Goal: Task Accomplishment & Management: Manage account settings

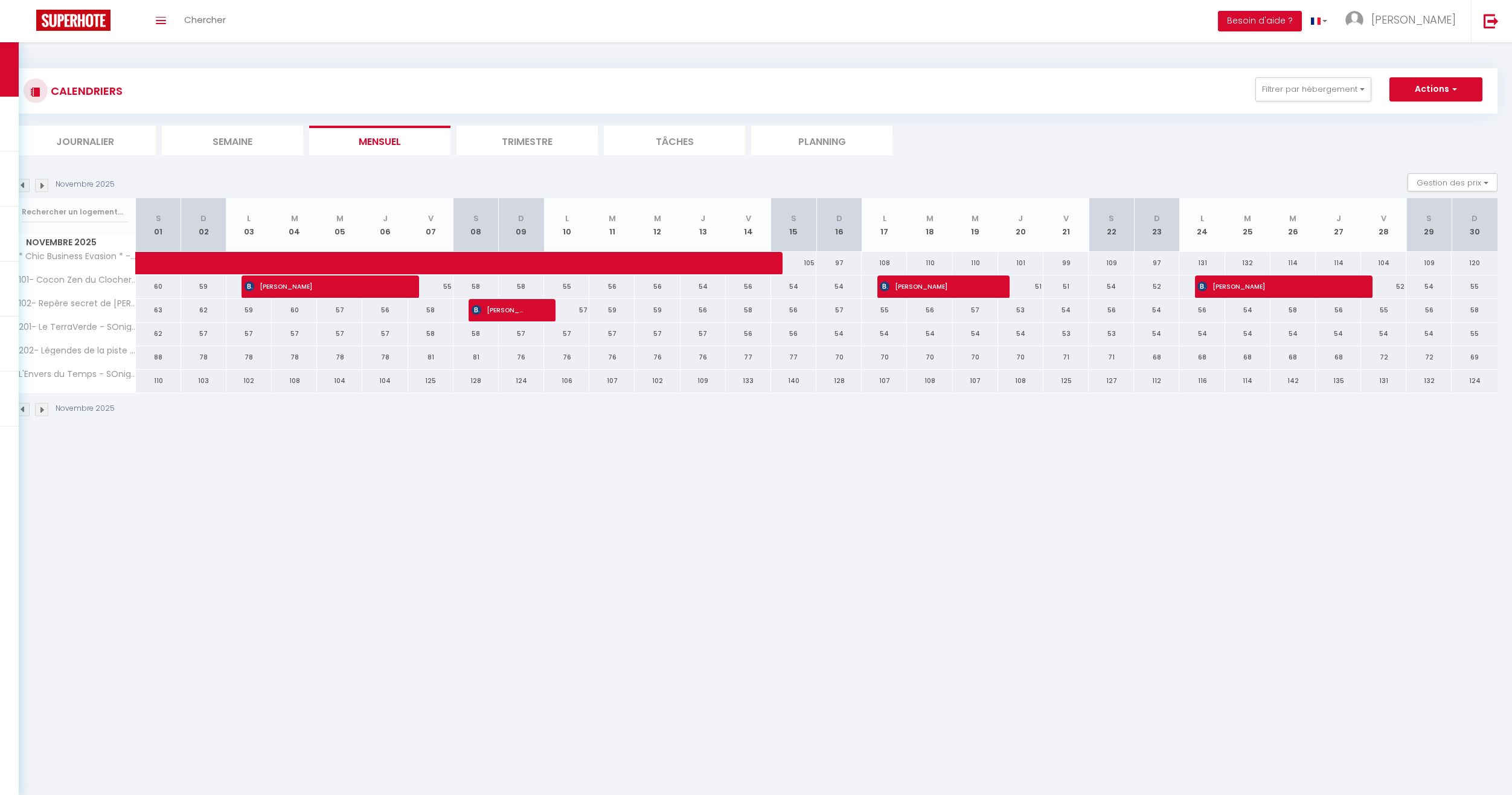
click at [24, 186] on img at bounding box center [22, 185] width 13 height 13
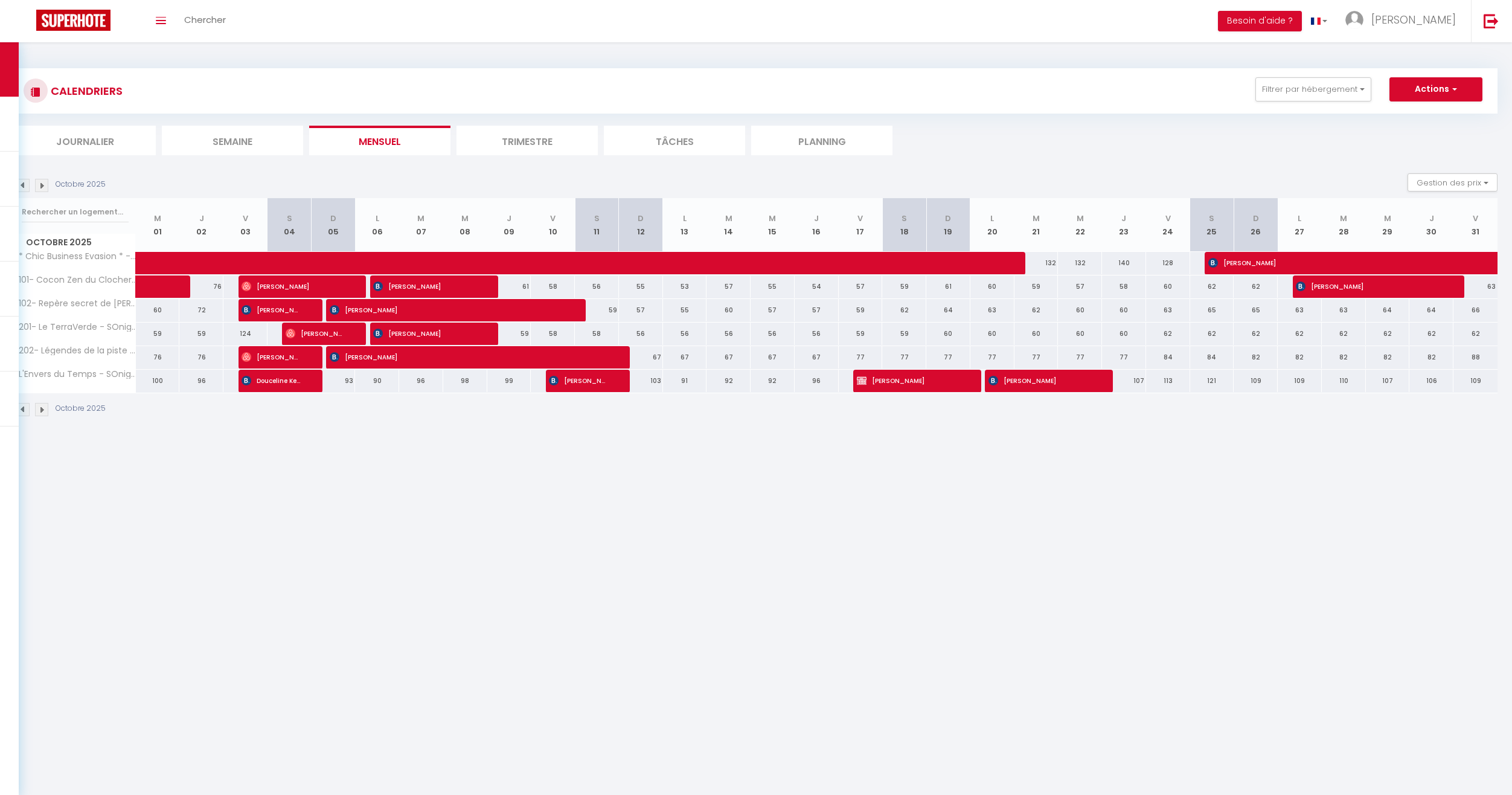
click at [23, 185] on img at bounding box center [22, 185] width 13 height 13
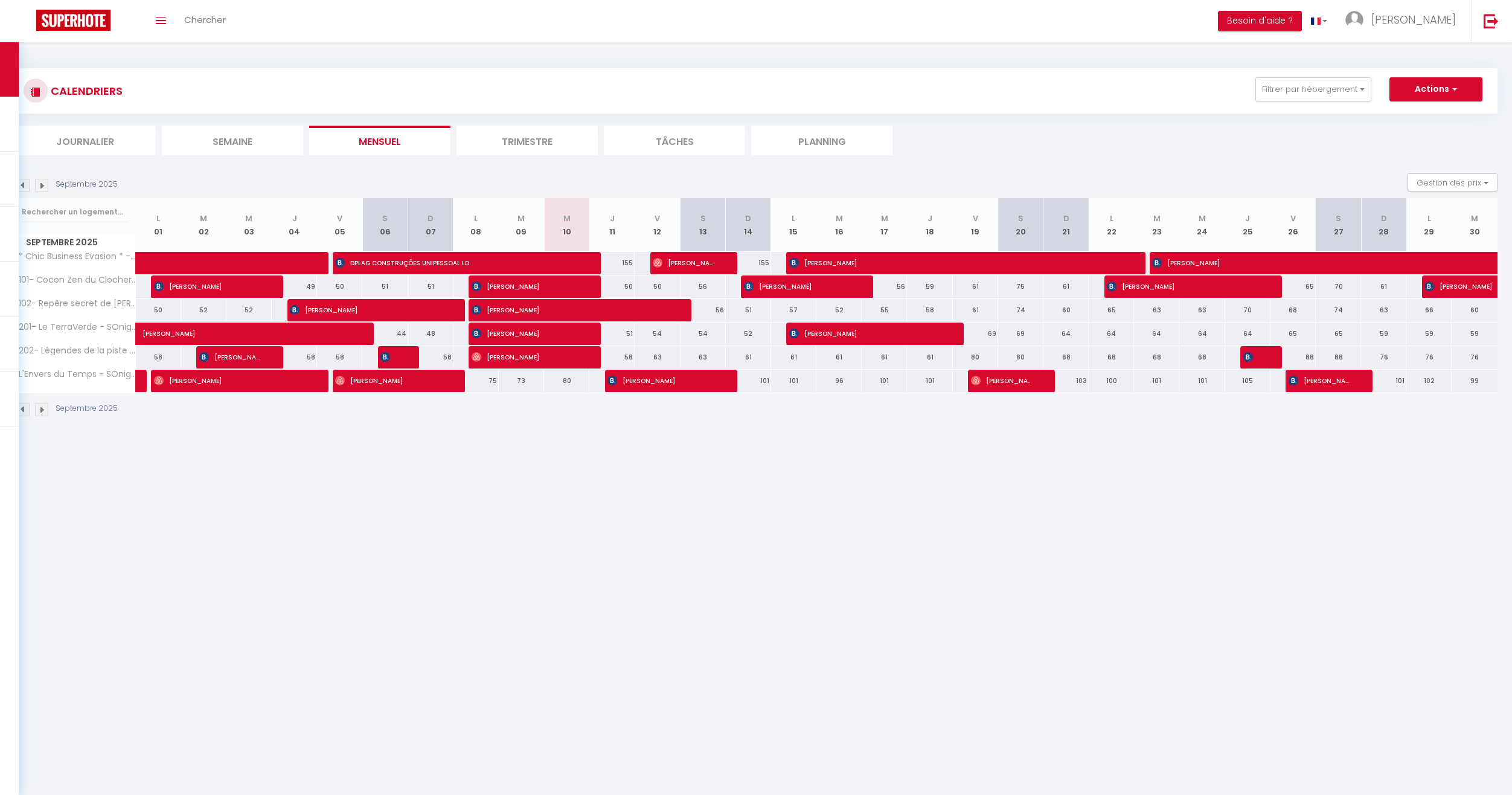
click at [675, 382] on span "Aleah Niemczyk" at bounding box center [661, 381] width 106 height 23
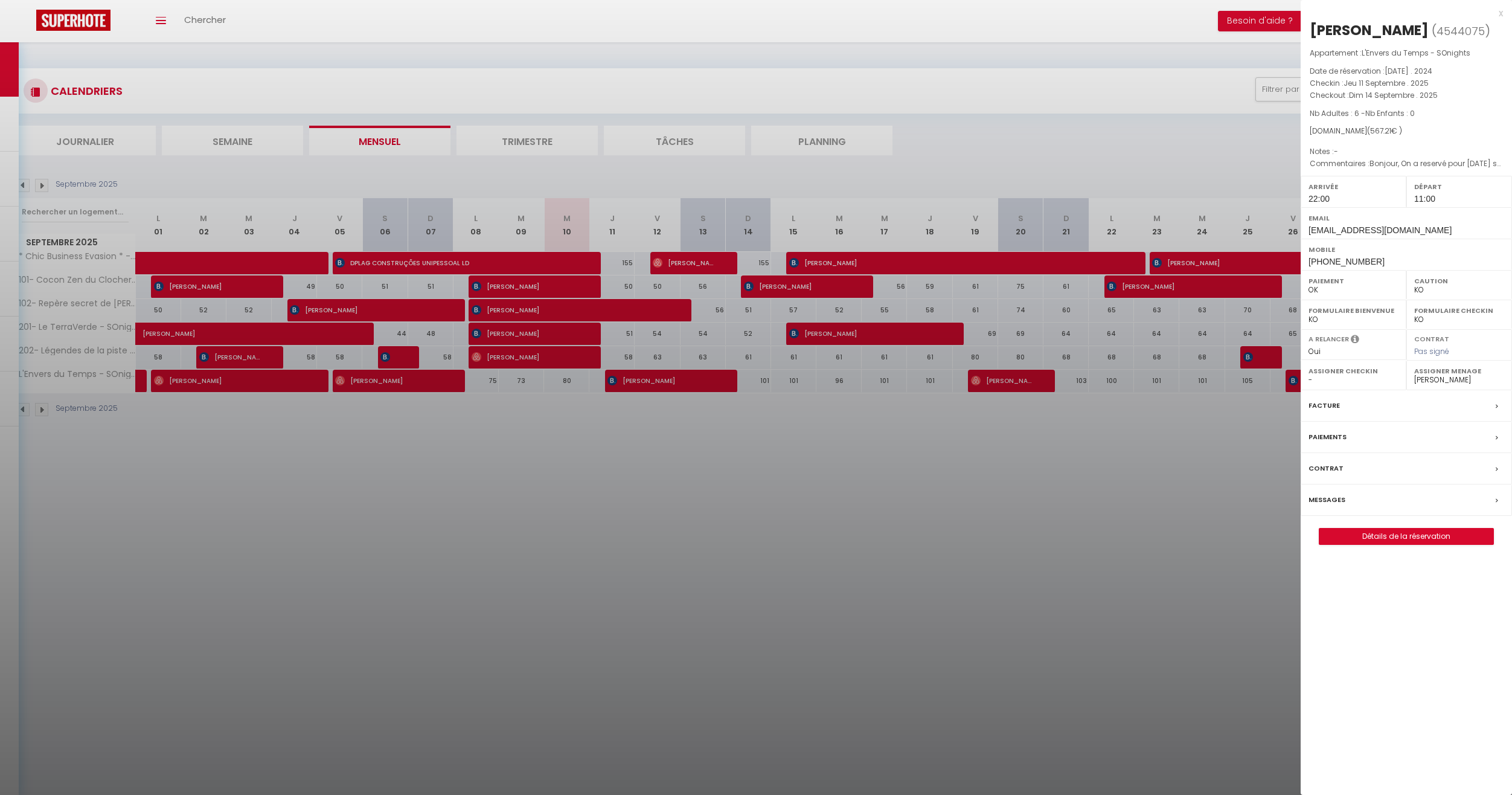
click at [592, 434] on div at bounding box center [756, 397] width 1512 height 795
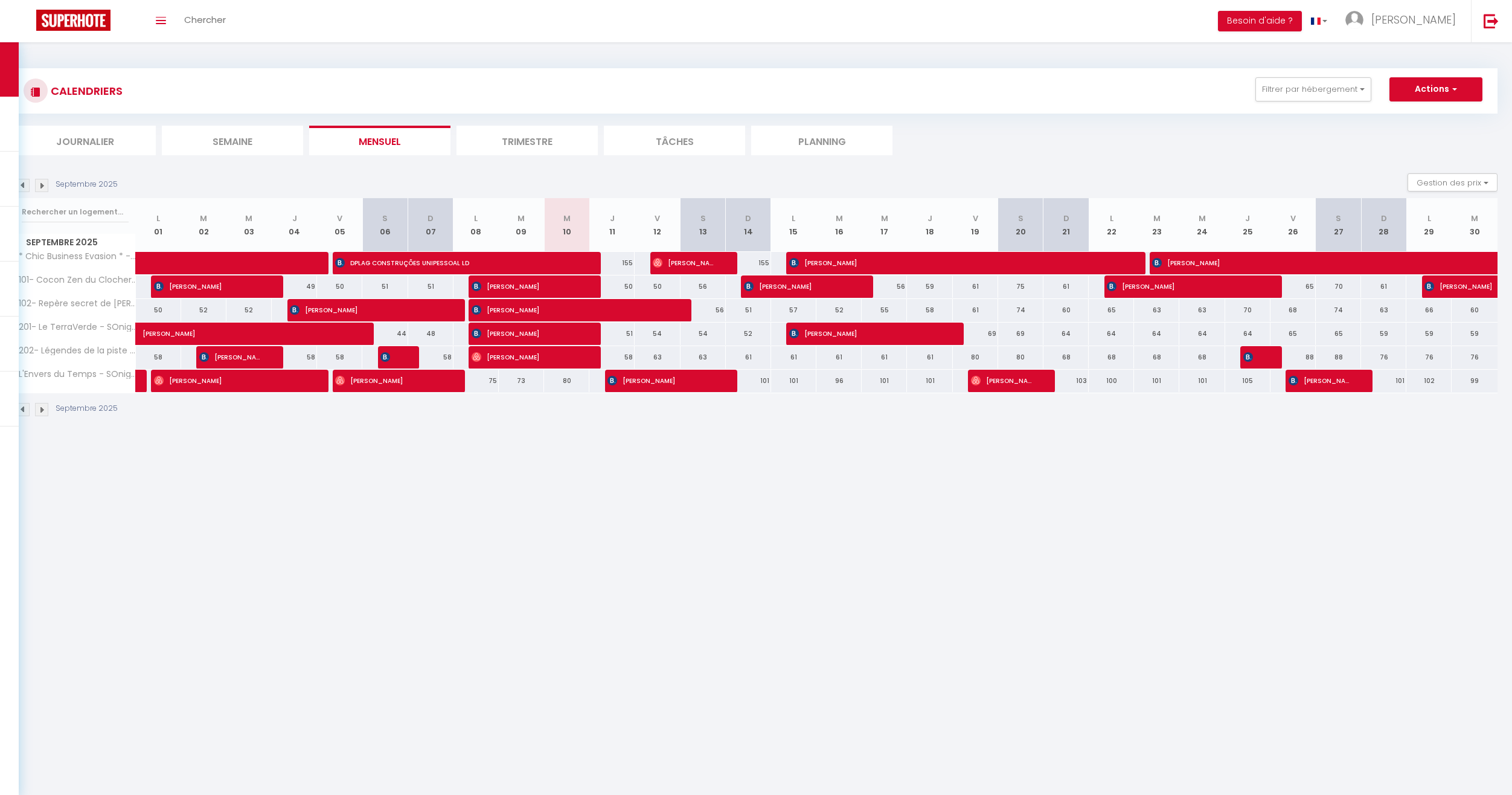
click at [670, 261] on span "[PERSON_NAME]" at bounding box center [682, 263] width 60 height 23
select select "OK"
select select "0"
select select "16787"
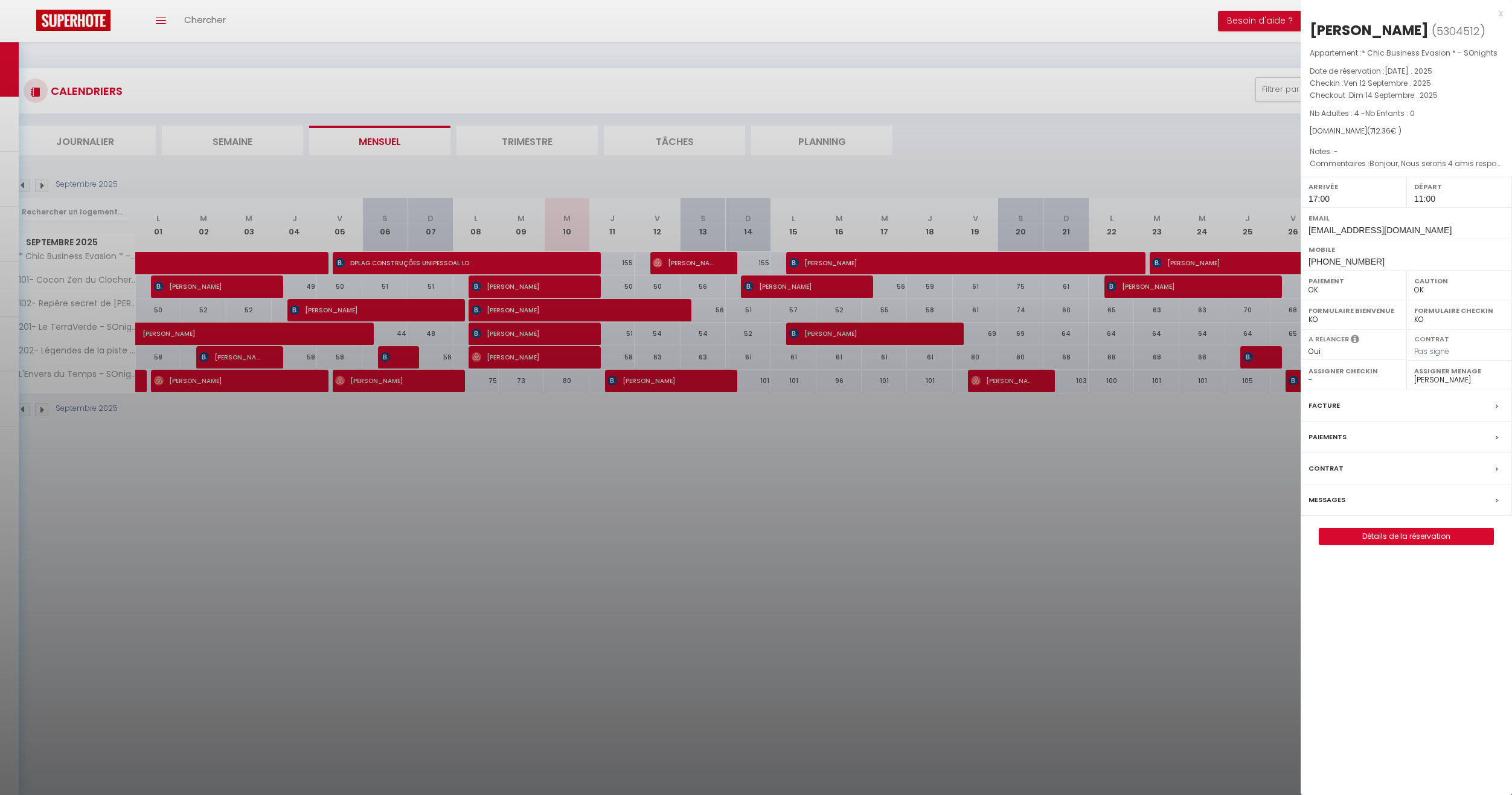
click at [1402, 529] on link "Détails de la réservation" at bounding box center [1407, 536] width 174 height 15
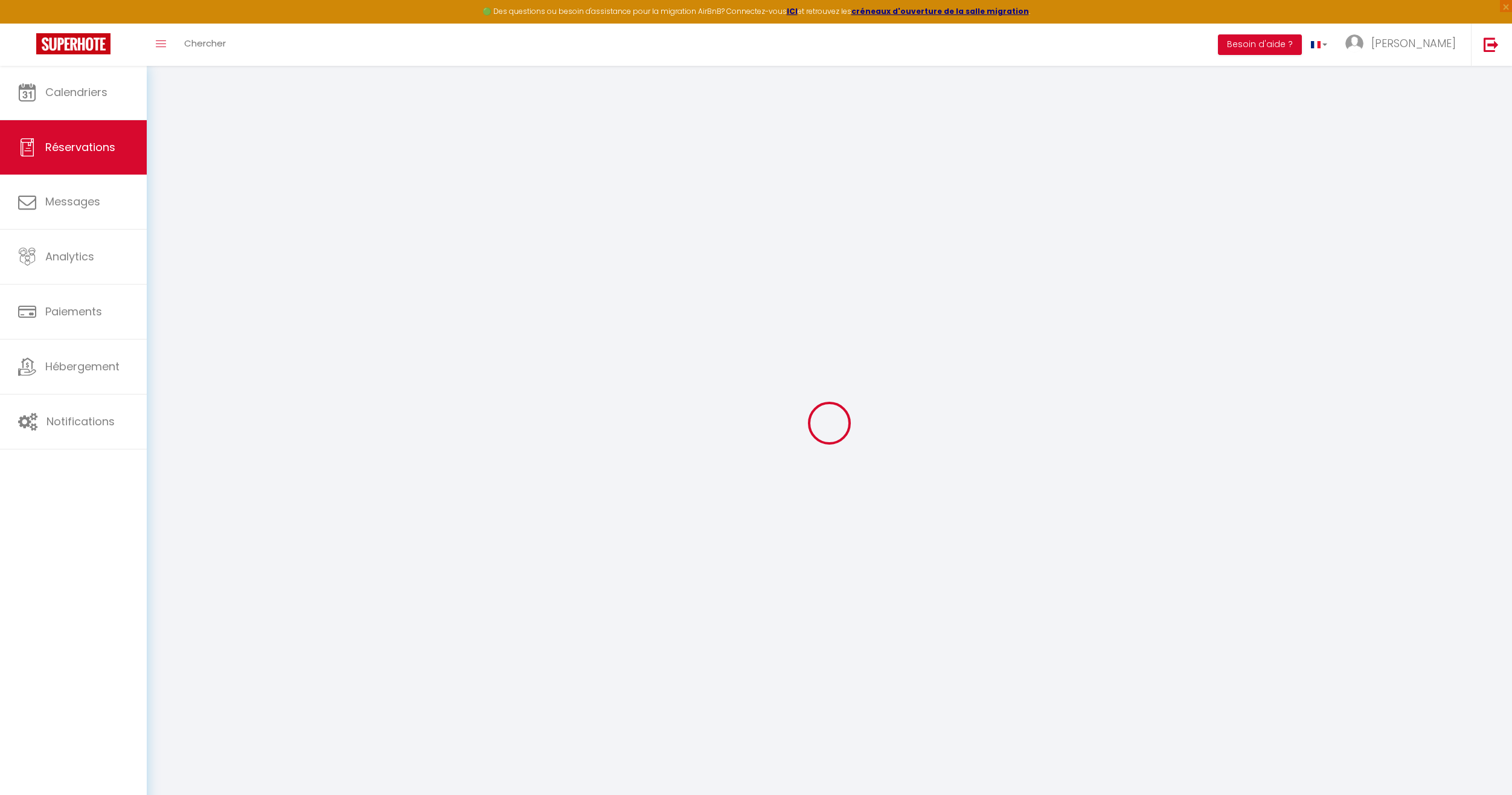
select select
checkbox input "false"
select select
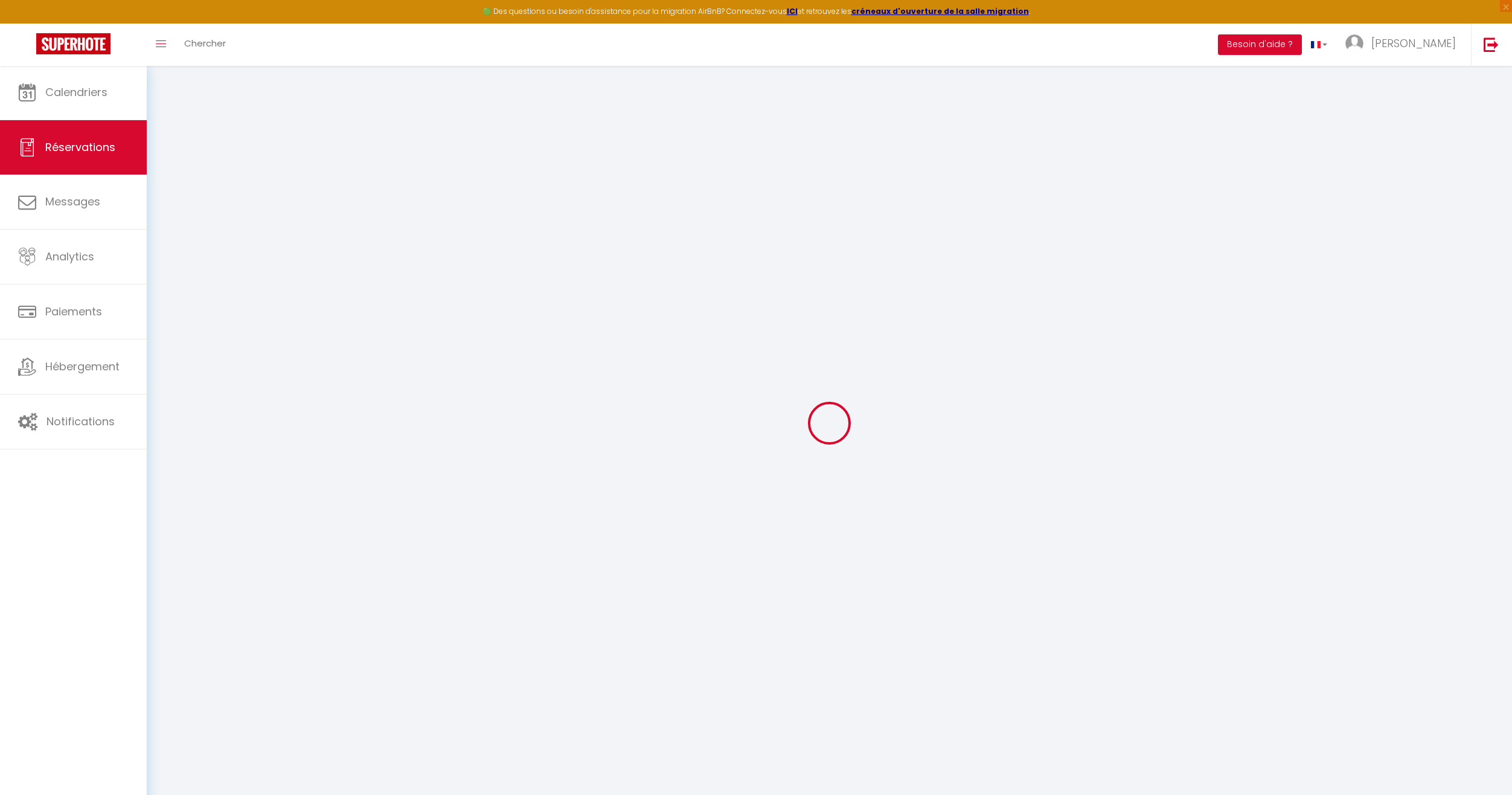
checkbox input "false"
type Comments1 "Bonjour, Nous serons 4 amis responsables cherchant un logement pour la fête de …"
select select
checkbox input "false"
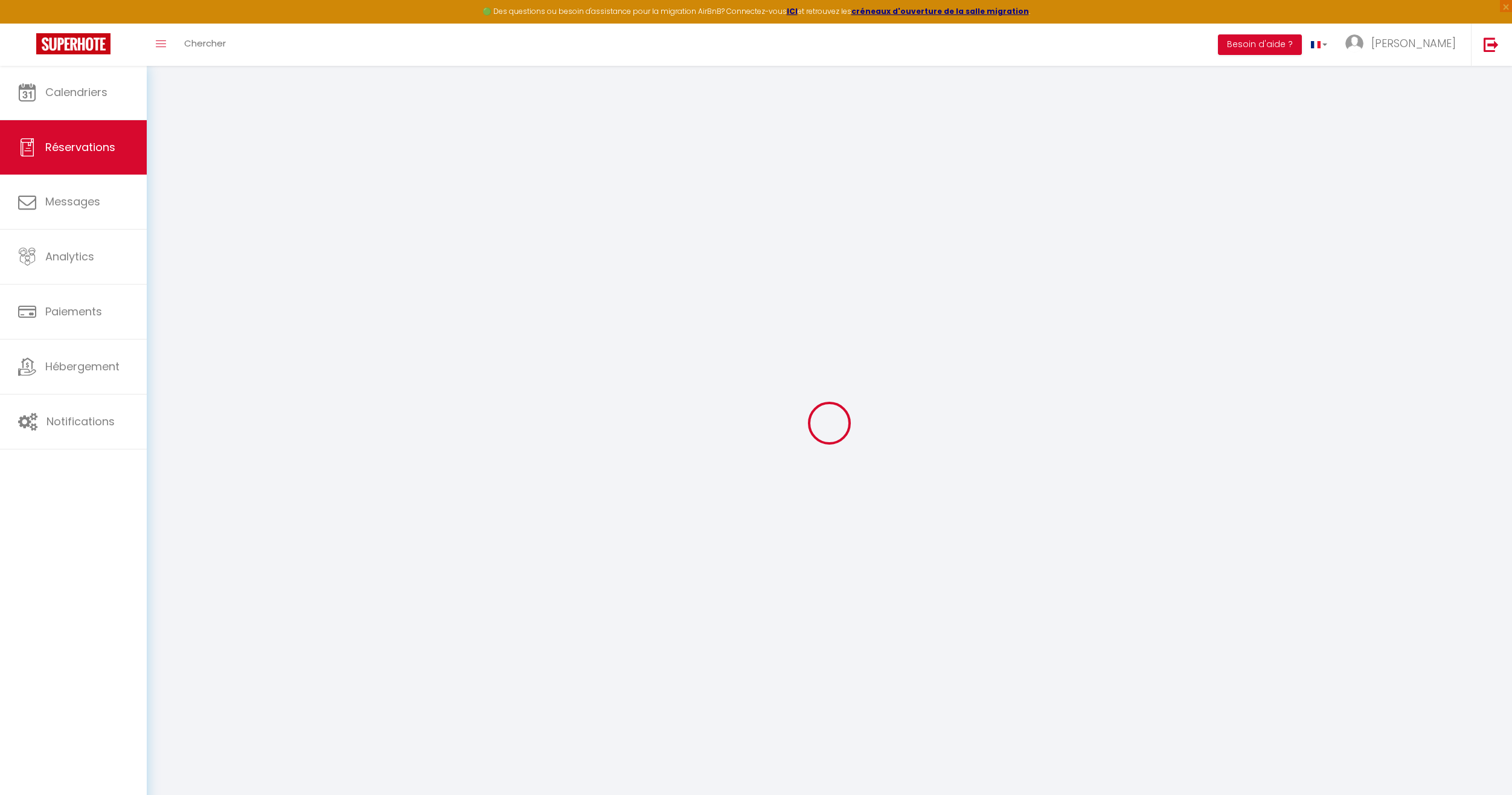
type input "58"
type input "91.46"
select select
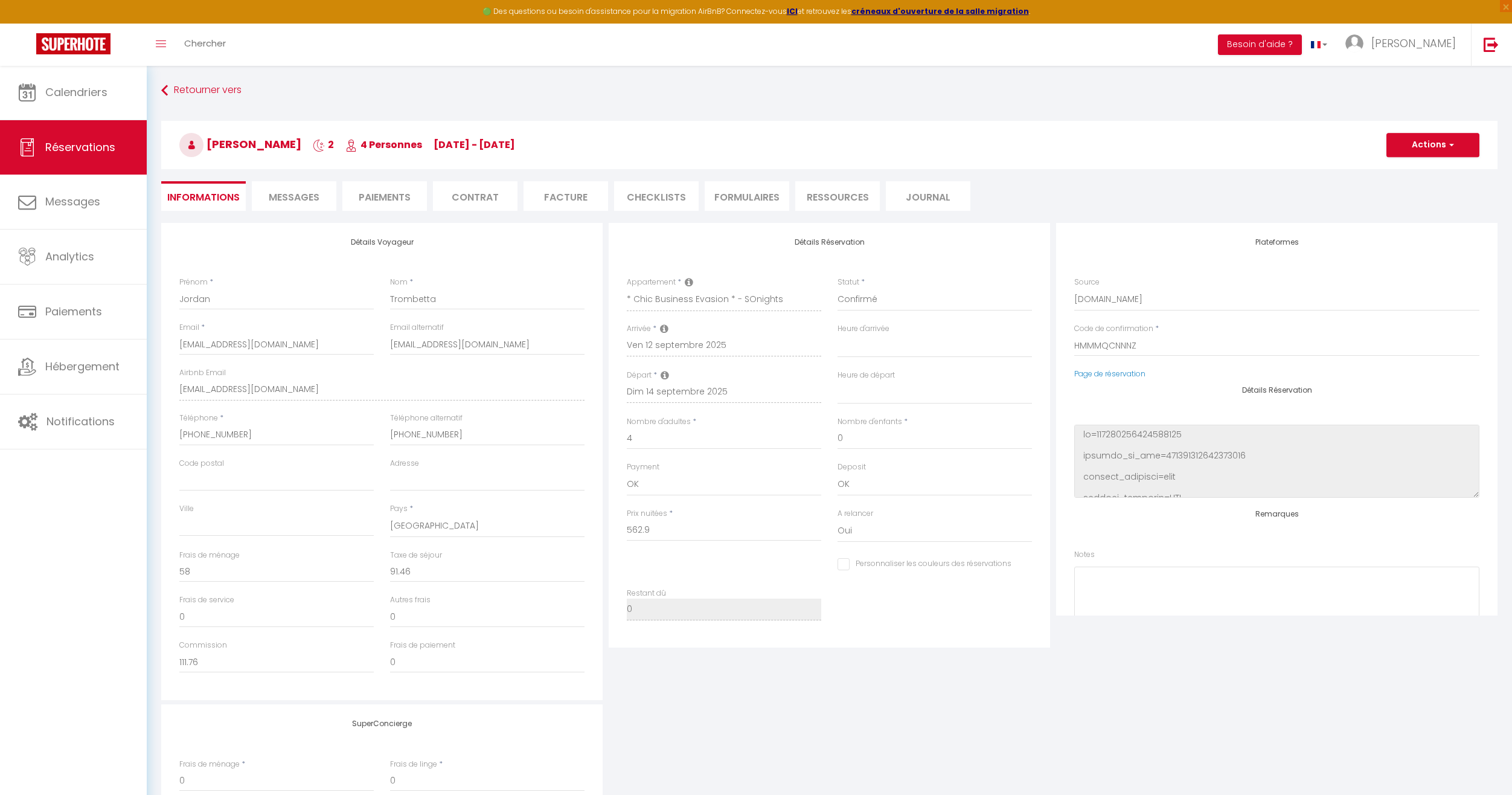
checkbox input "false"
select select "17:00"
select select "11:00"
click at [305, 198] on span "Messages" at bounding box center [294, 197] width 51 height 13
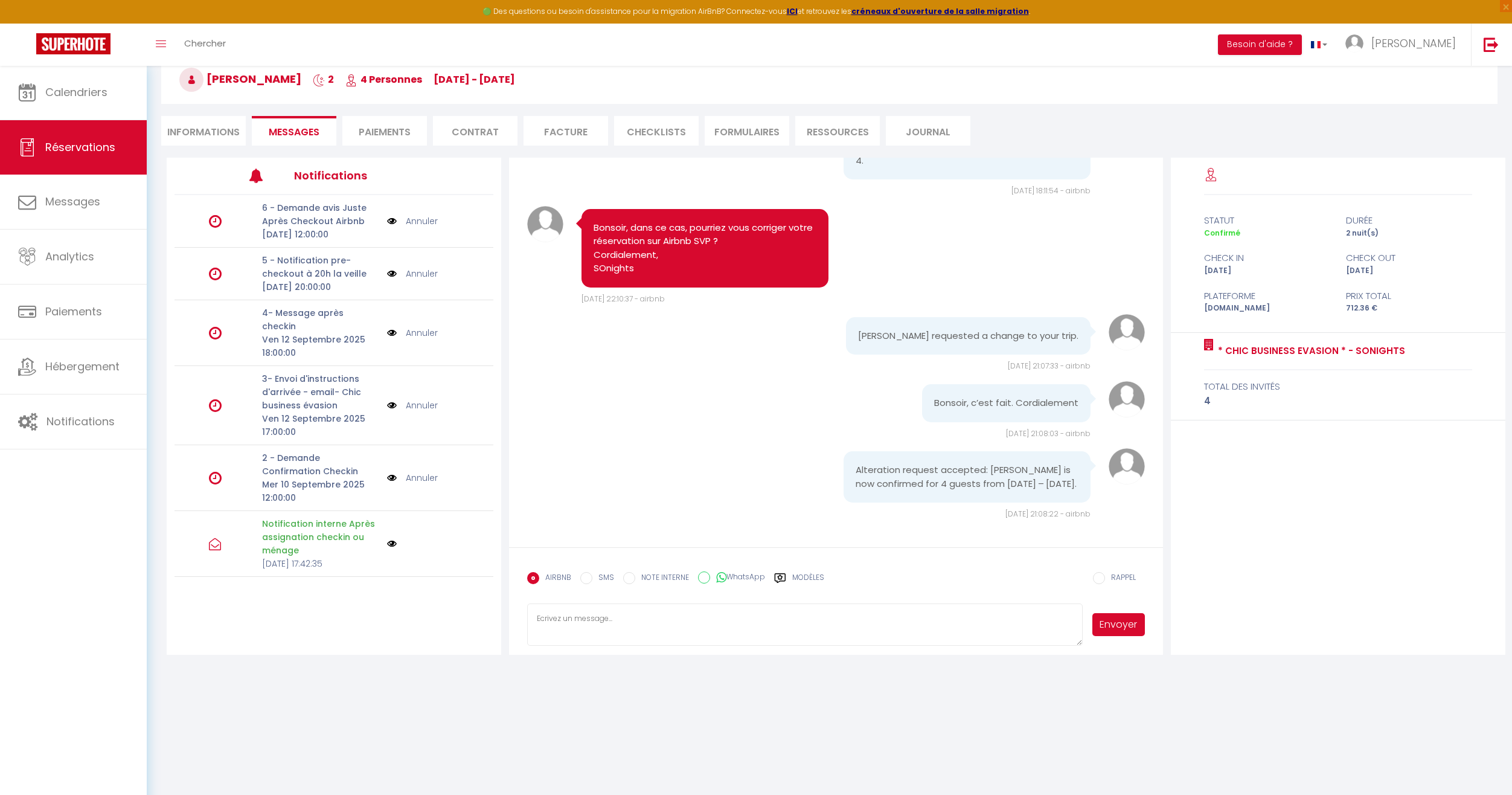
scroll to position [1043, 0]
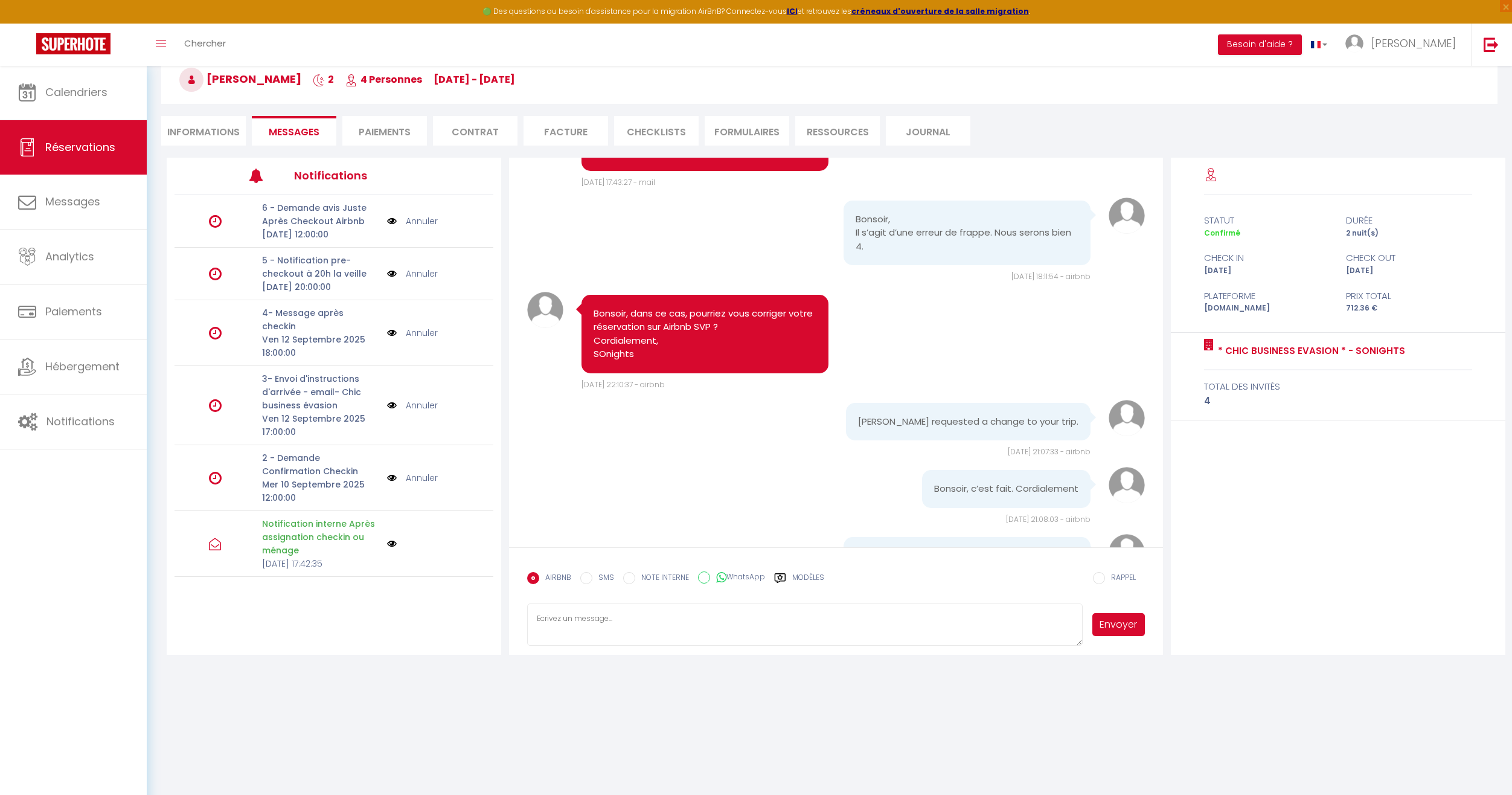
click at [752, 130] on li "FORMULAIRES" at bounding box center [747, 130] width 84 height 30
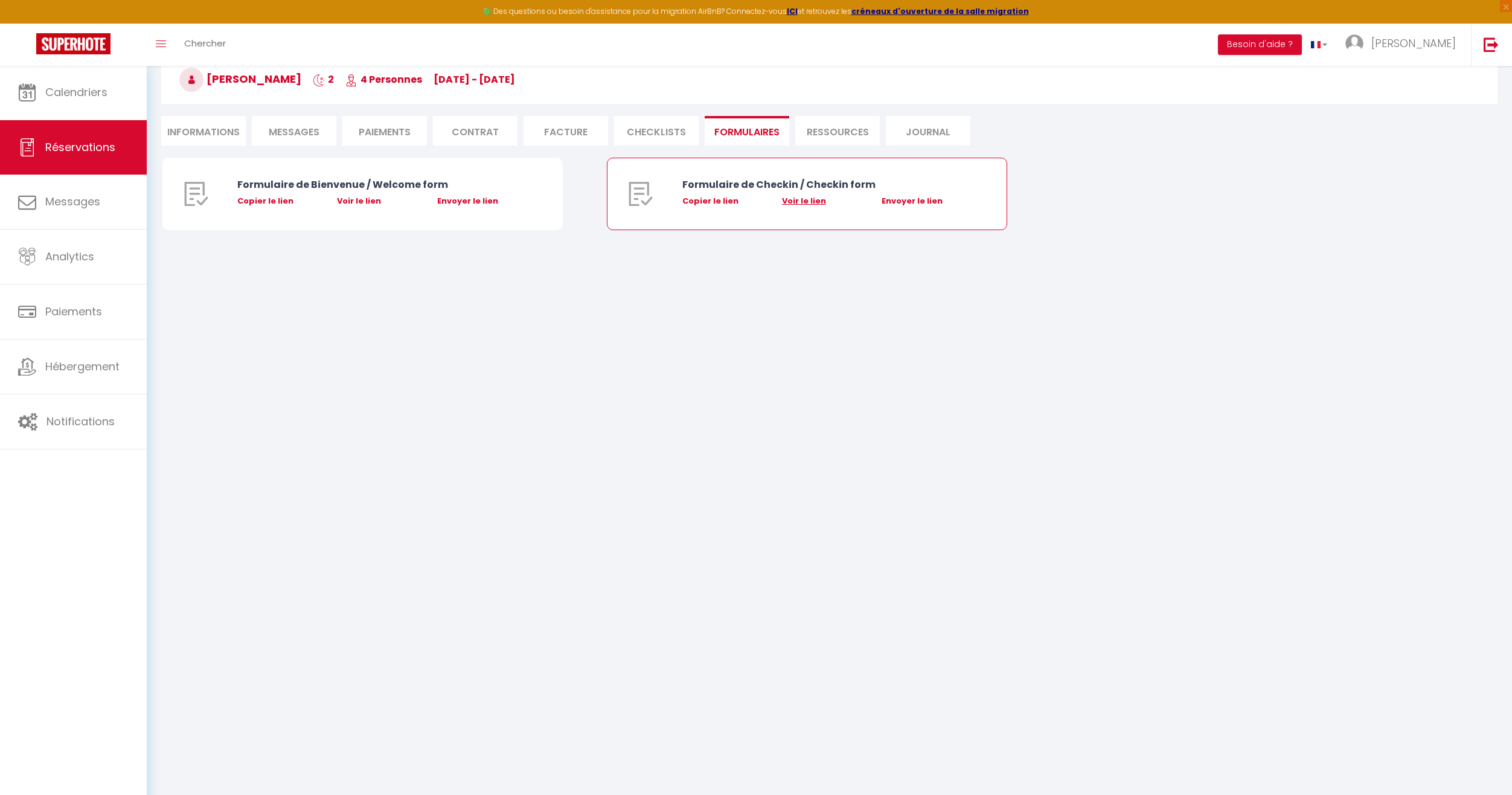
click at [795, 200] on link "Voir le lien" at bounding box center [804, 200] width 44 height 12
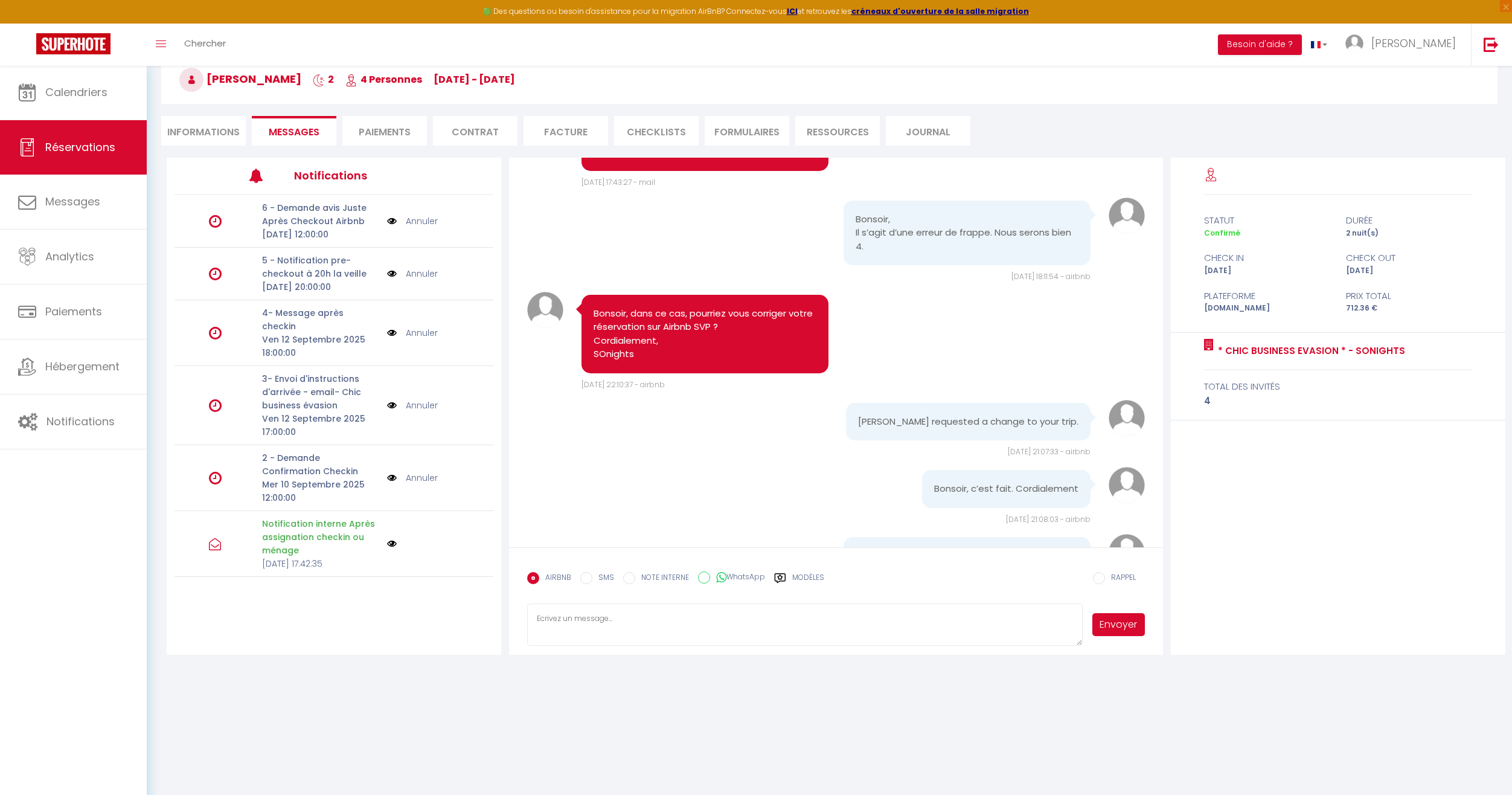
click at [631, 621] on textarea at bounding box center [804, 624] width 556 height 42
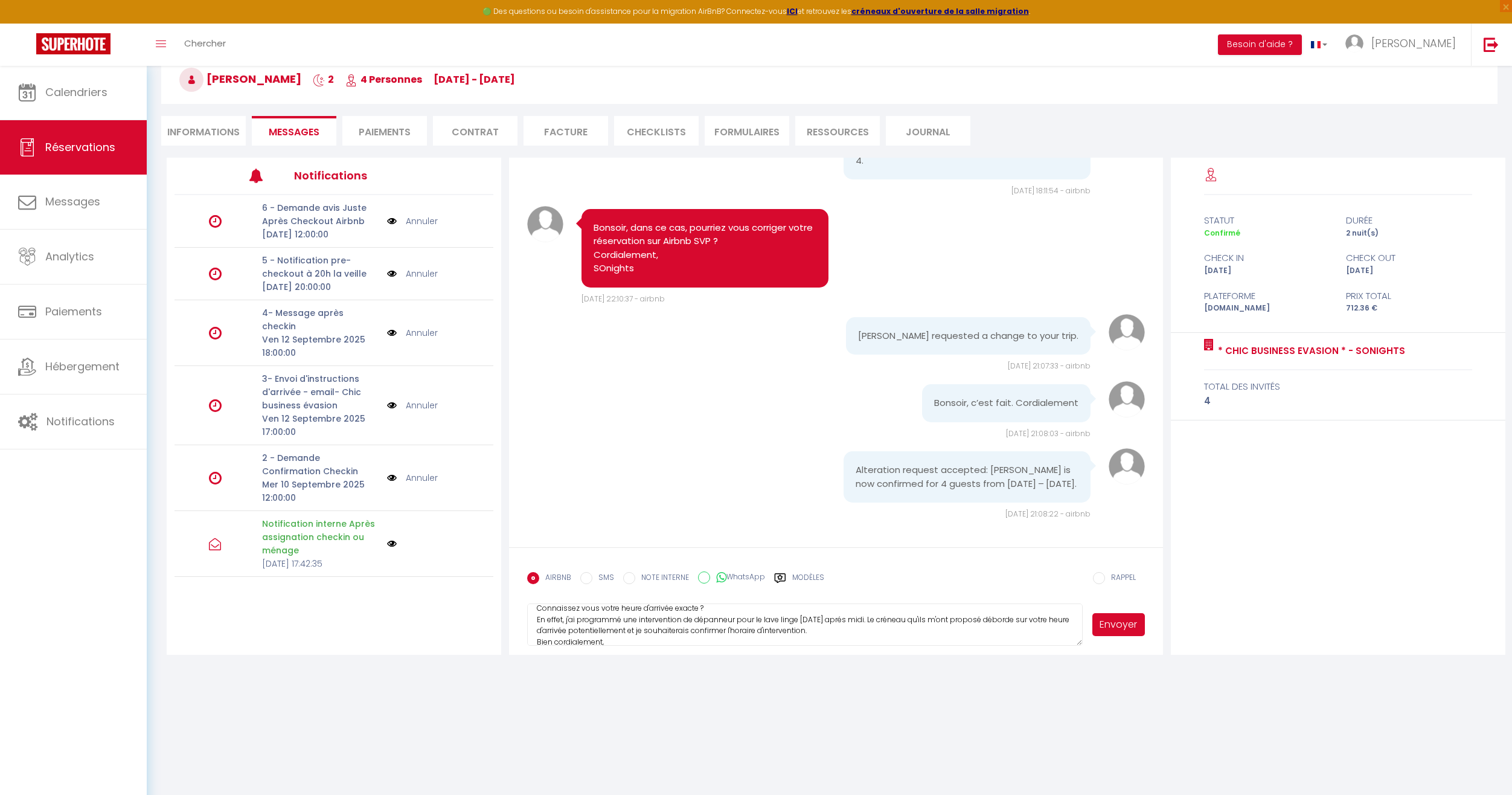
scroll to position [32, 0]
type textarea "Bonjour Jordan, Connaissez vous votre heure d'arrivée exacte ? En effet, j'ai p…"
click at [1121, 622] on button "Envoyer" at bounding box center [1119, 625] width 53 height 23
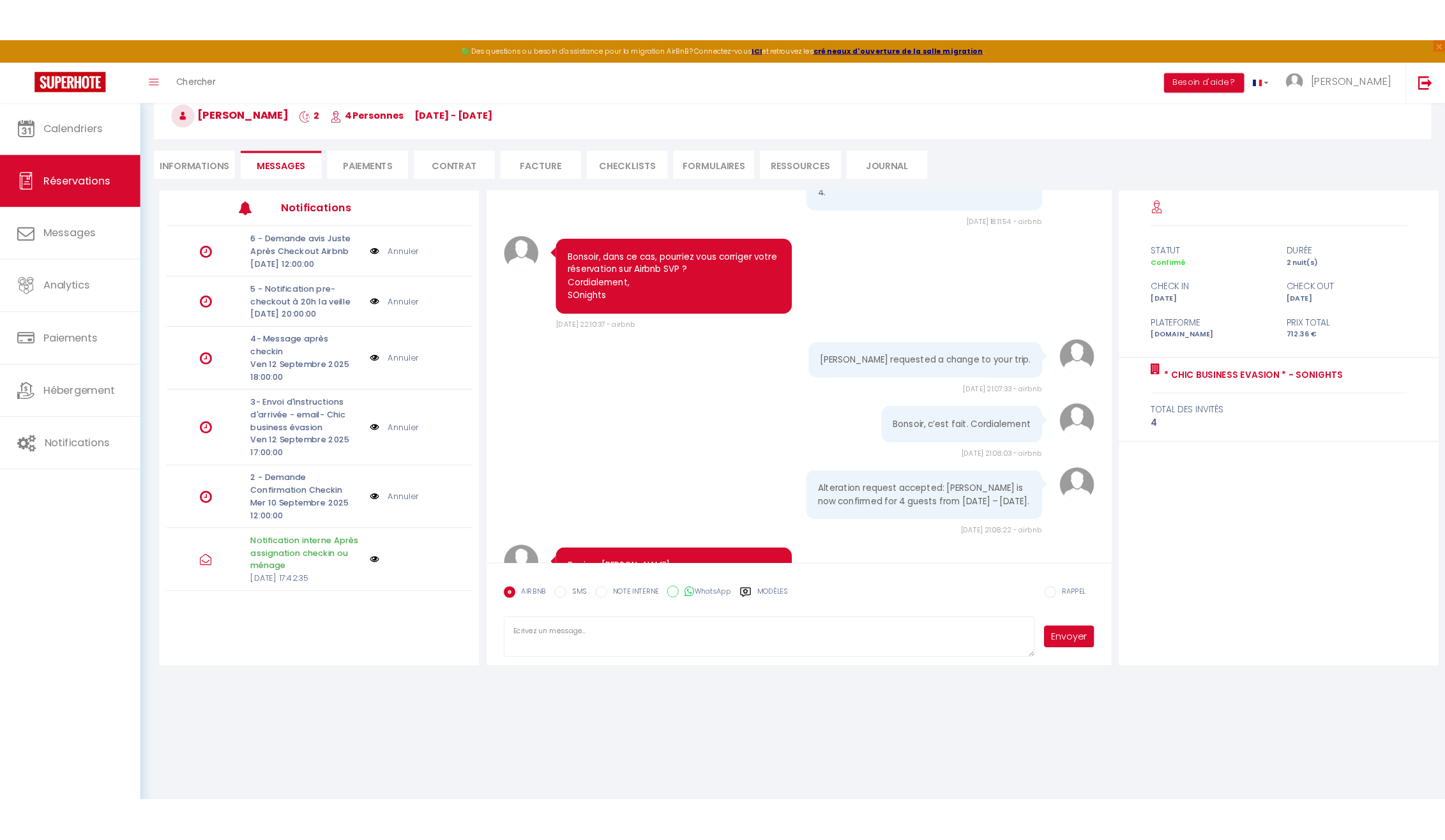
scroll to position [1296, 0]
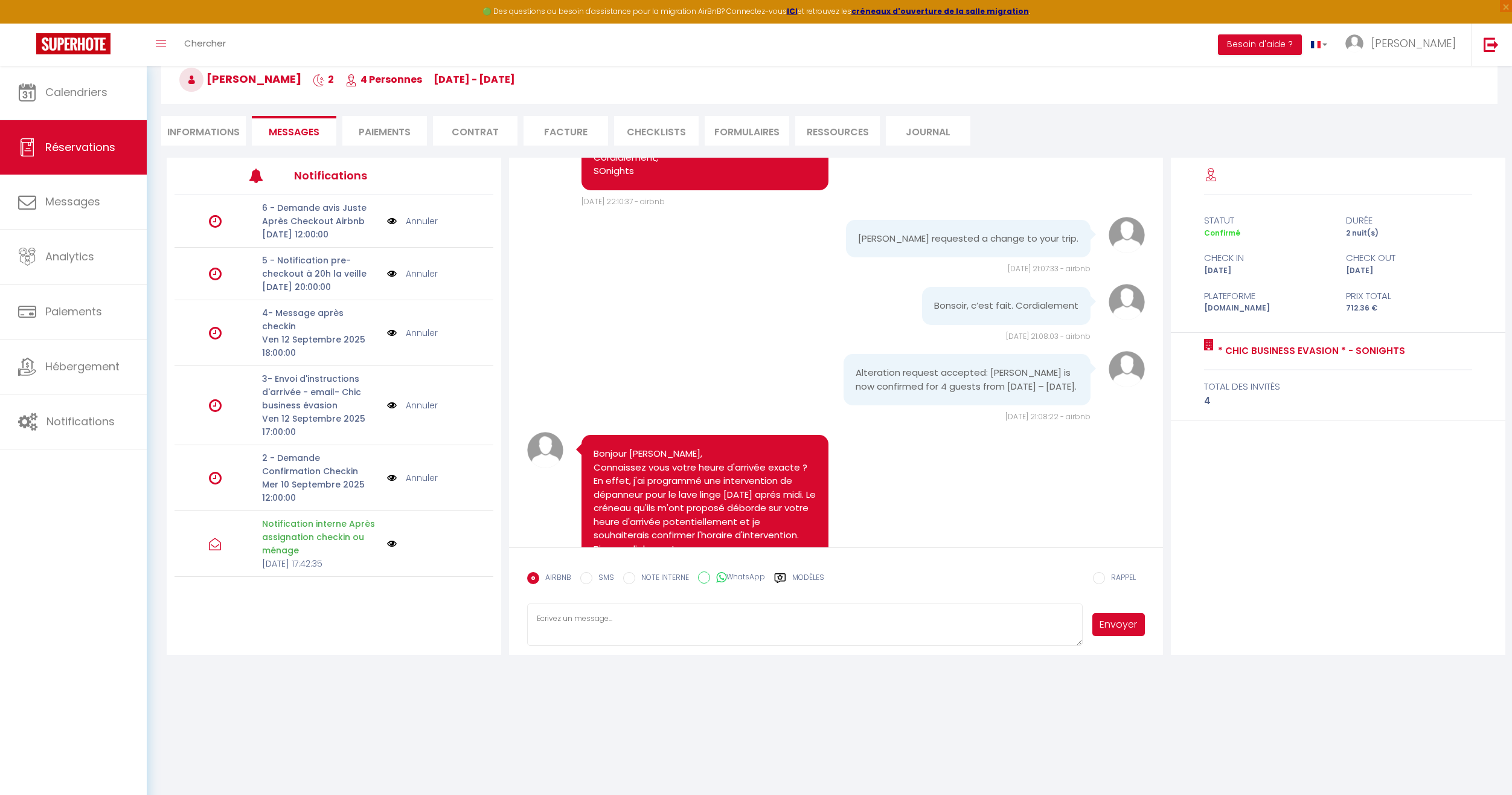
click at [387, 127] on li "Paiements" at bounding box center [384, 130] width 84 height 30
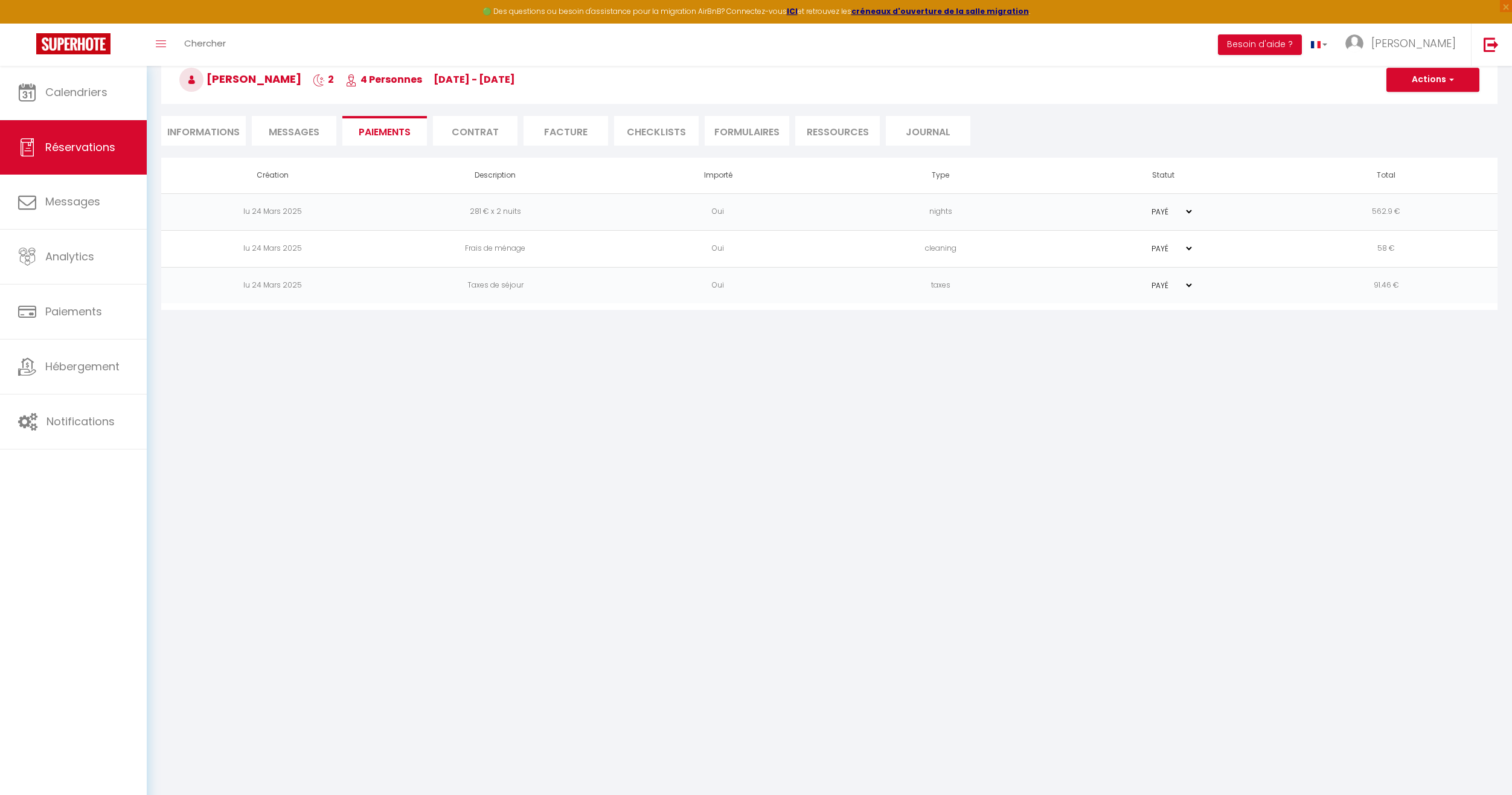
click at [484, 135] on li "Contrat" at bounding box center [475, 130] width 84 height 30
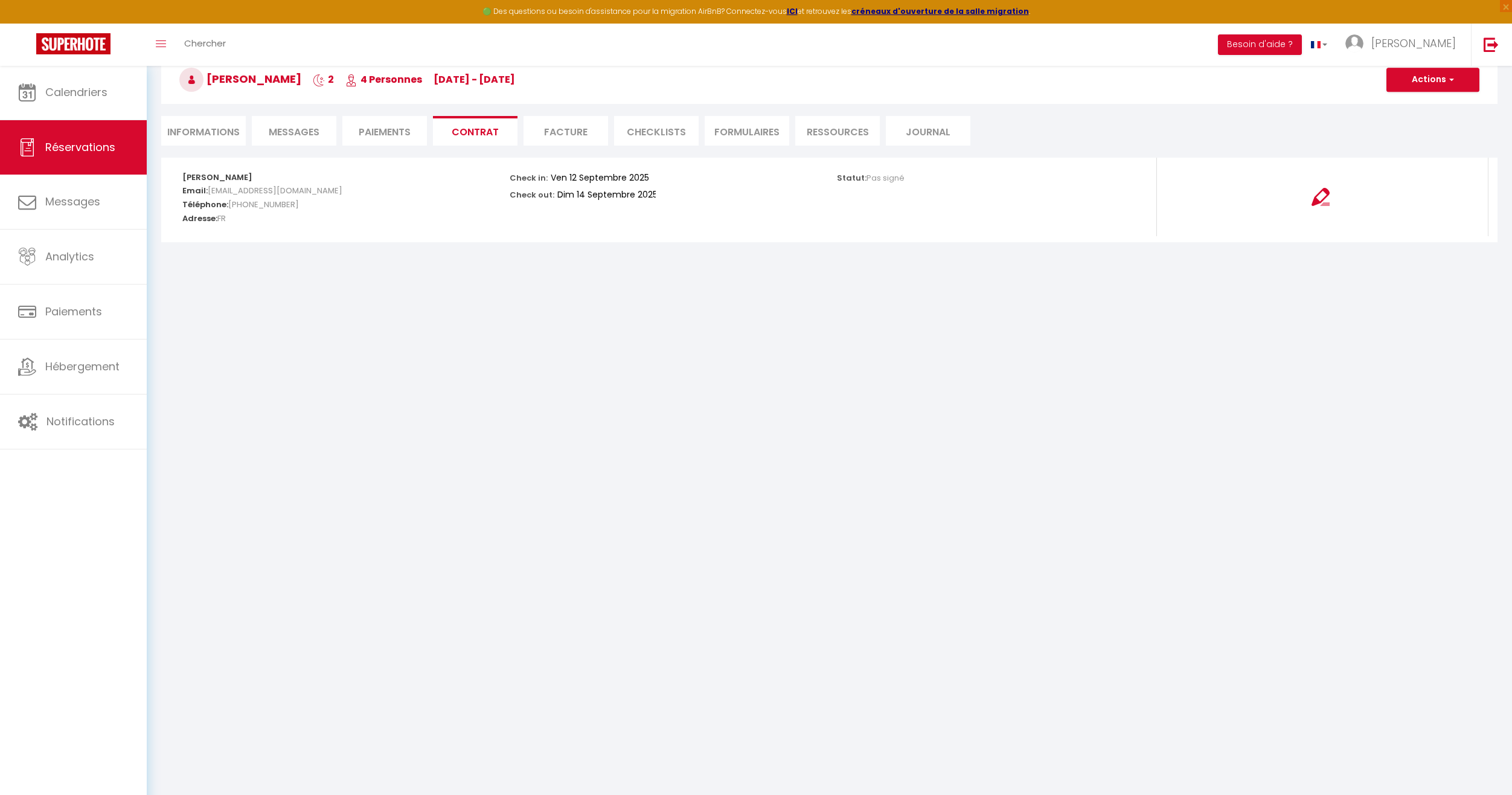
click at [564, 134] on li "Facture" at bounding box center [566, 130] width 84 height 30
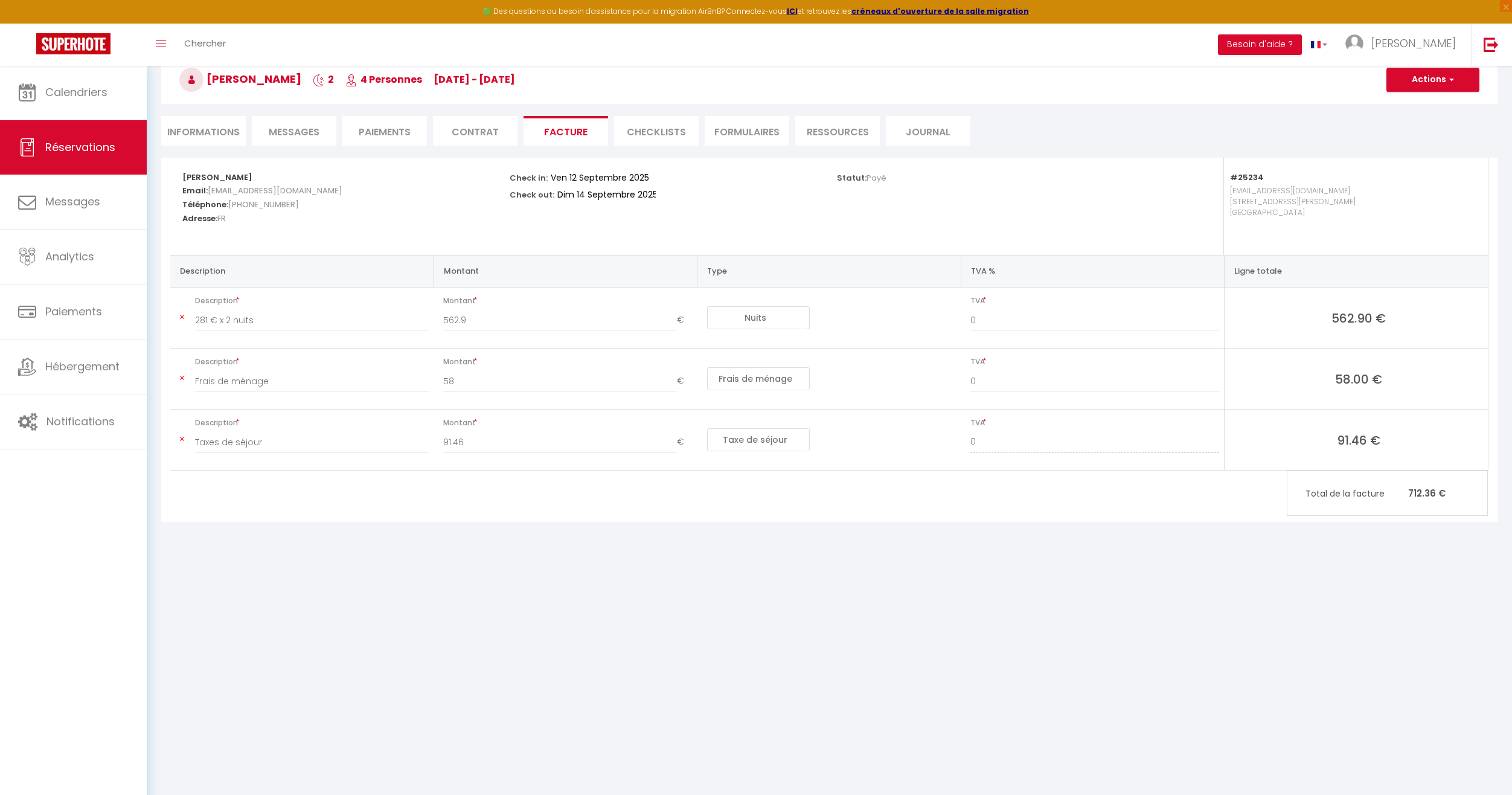
click at [648, 134] on li "CHECKLISTS" at bounding box center [656, 130] width 84 height 30
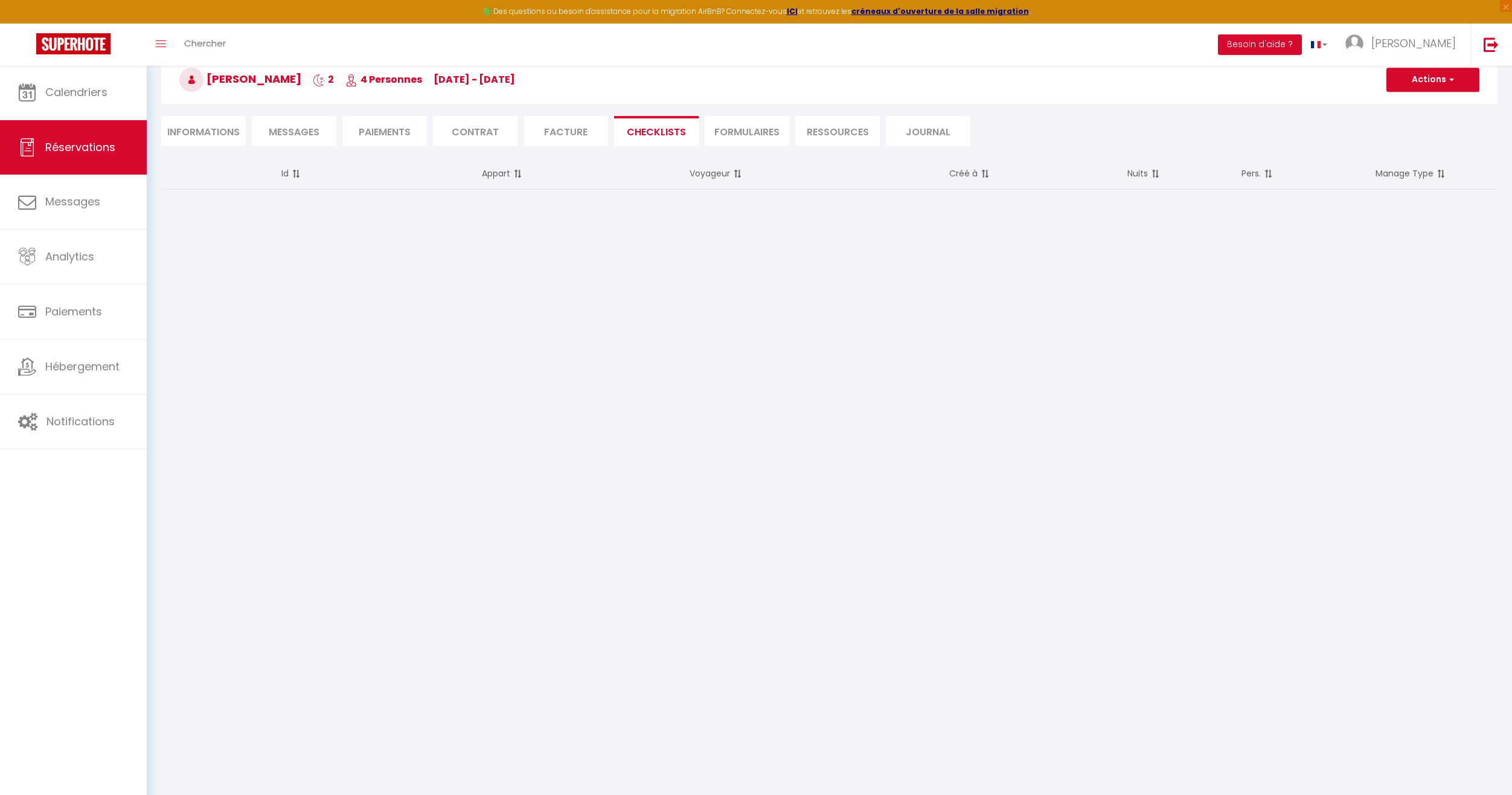
click at [738, 136] on li "FORMULAIRES" at bounding box center [747, 130] width 84 height 30
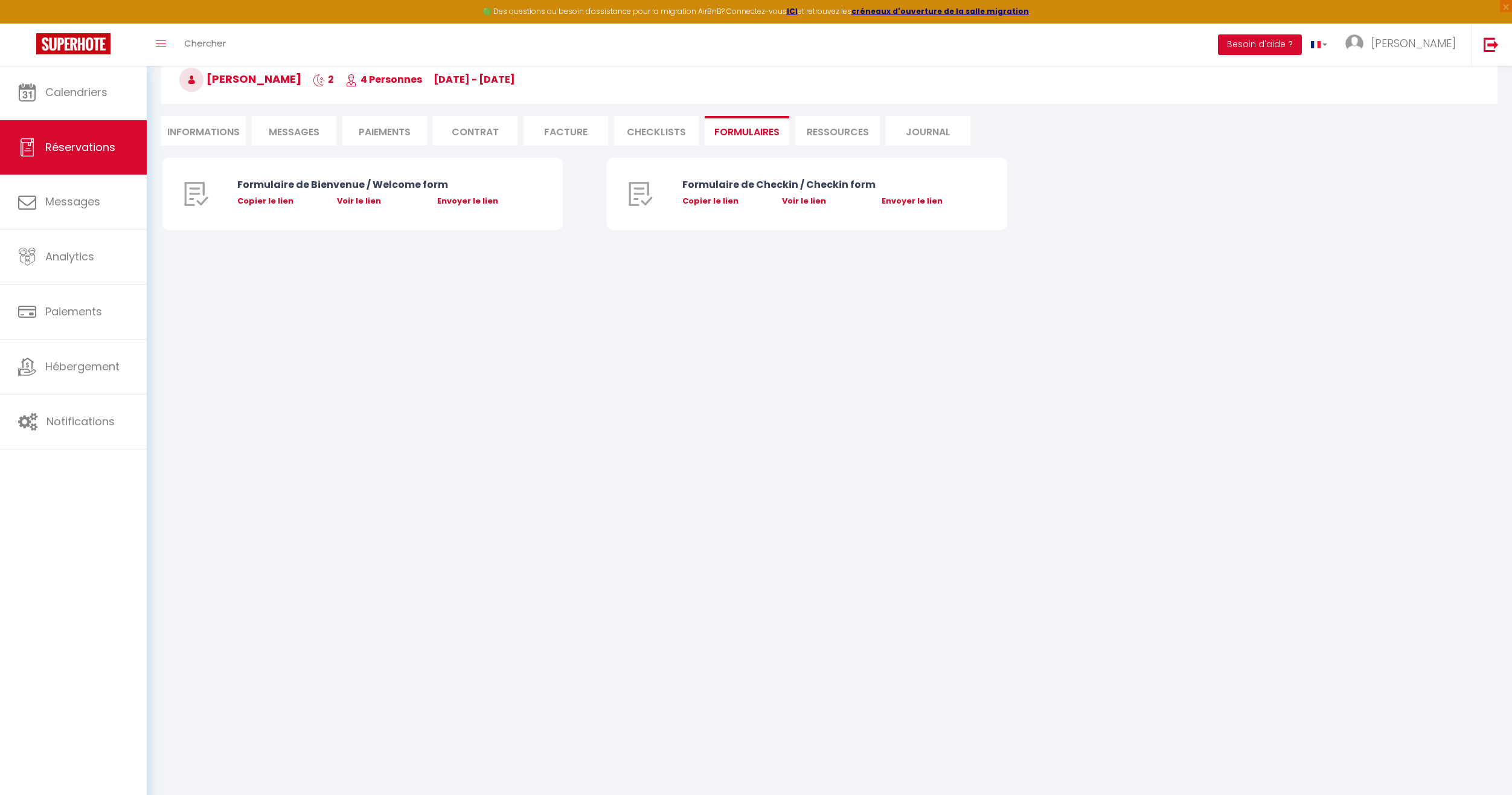
click at [831, 131] on li "Ressources" at bounding box center [838, 130] width 84 height 30
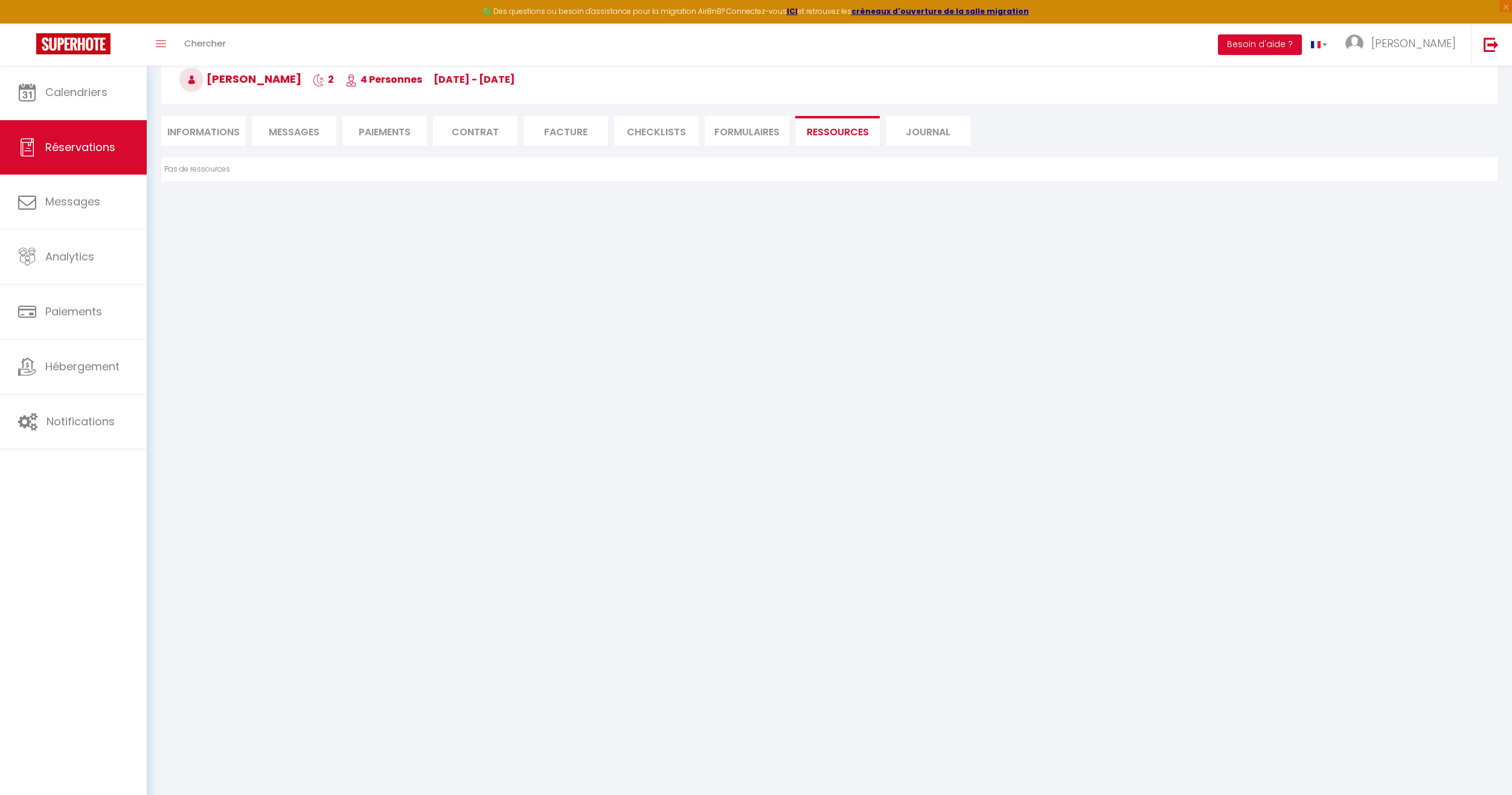
click at [913, 134] on li "Journal" at bounding box center [928, 130] width 84 height 30
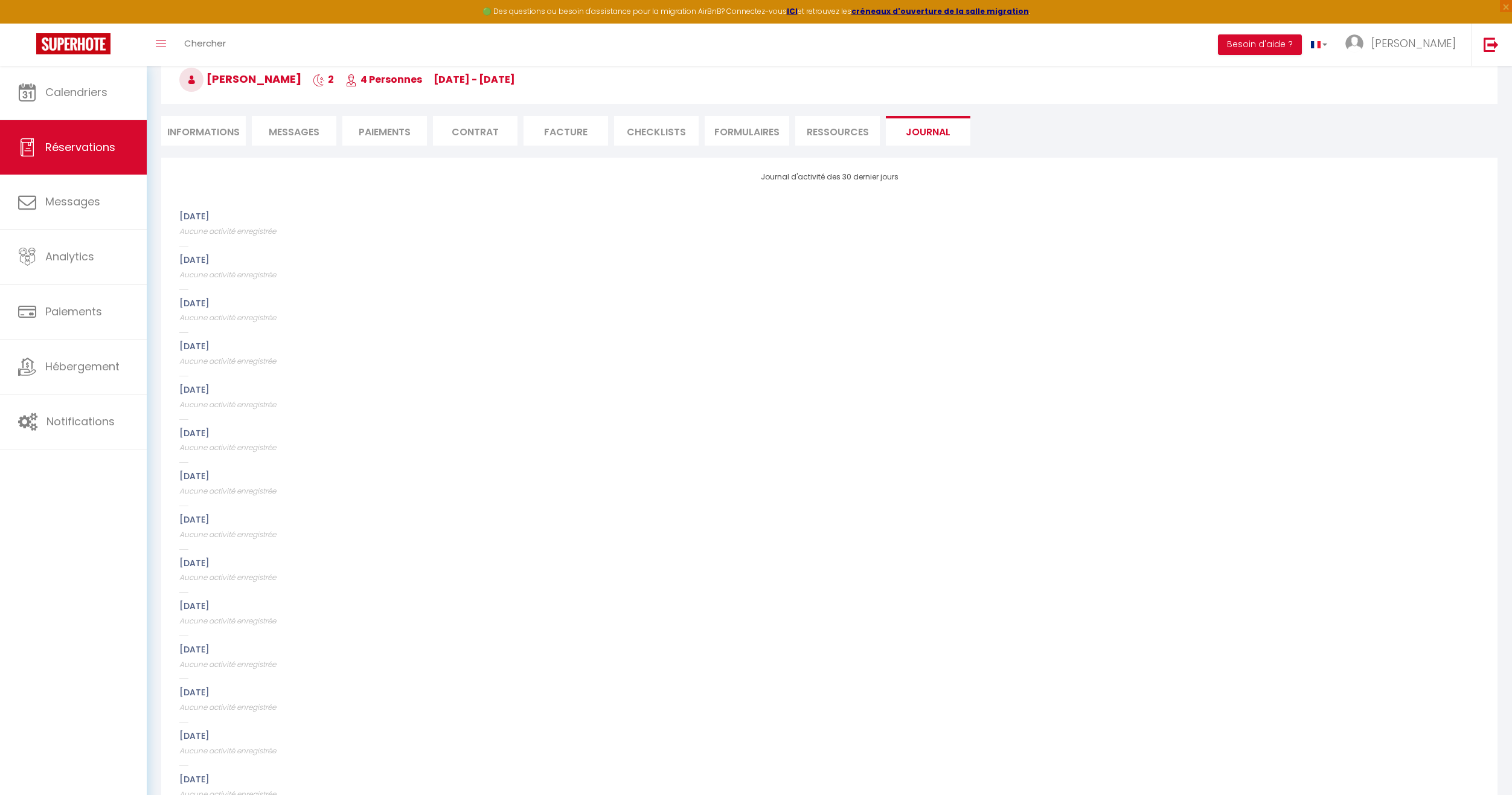
click at [219, 131] on li "Informations" at bounding box center [204, 130] width 84 height 30
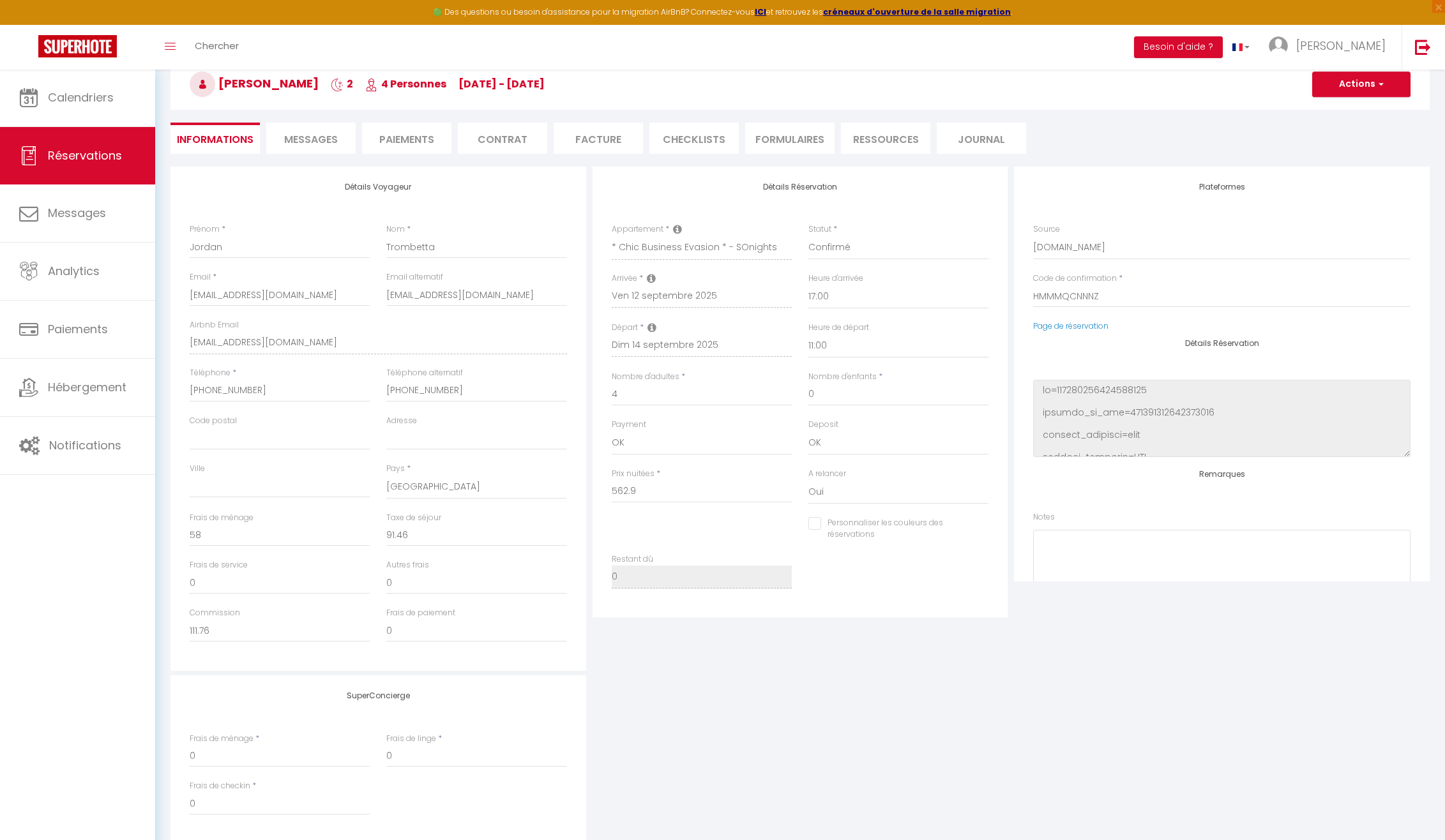
checkbox input "false"
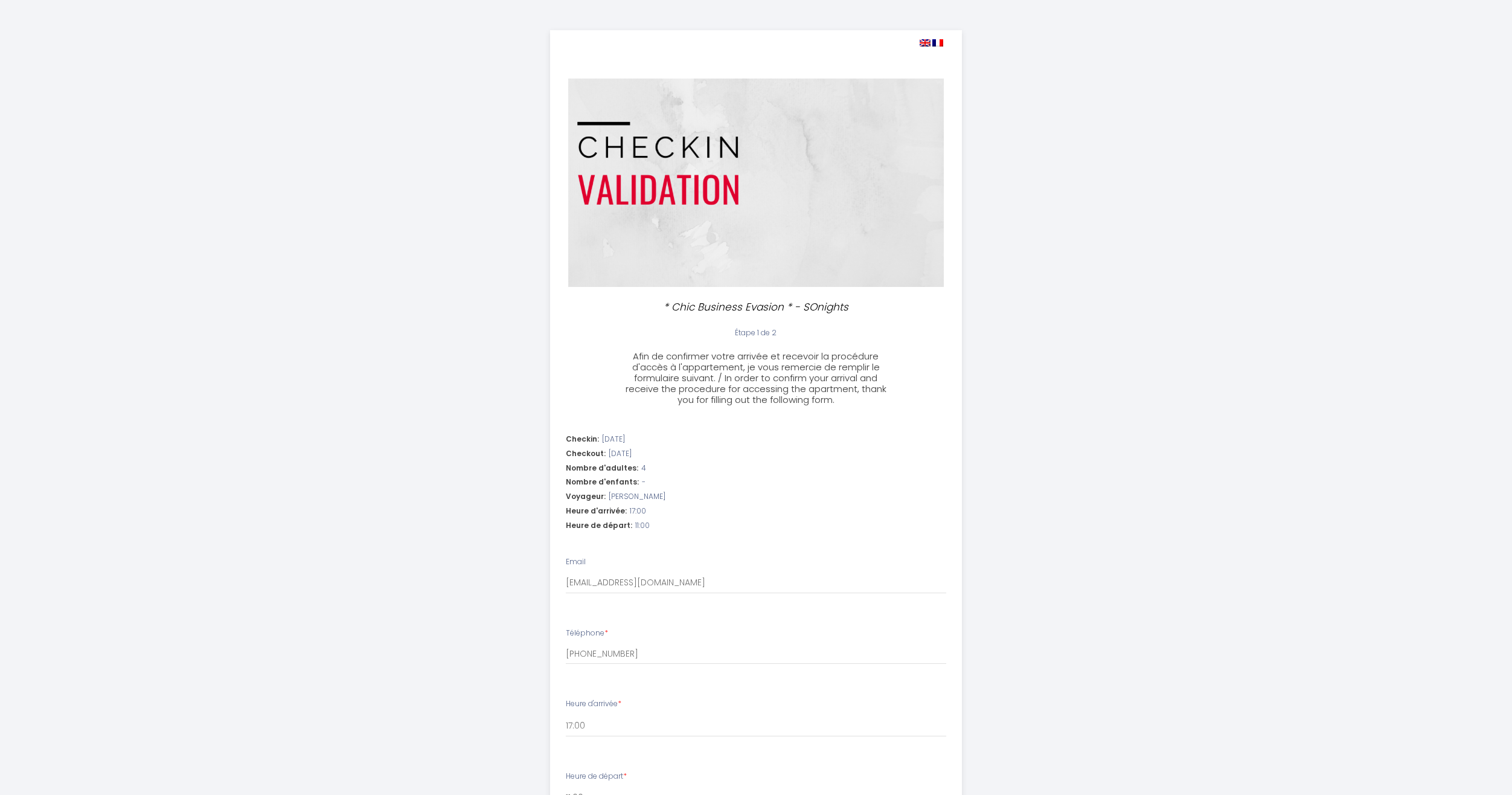
select select "11:00"
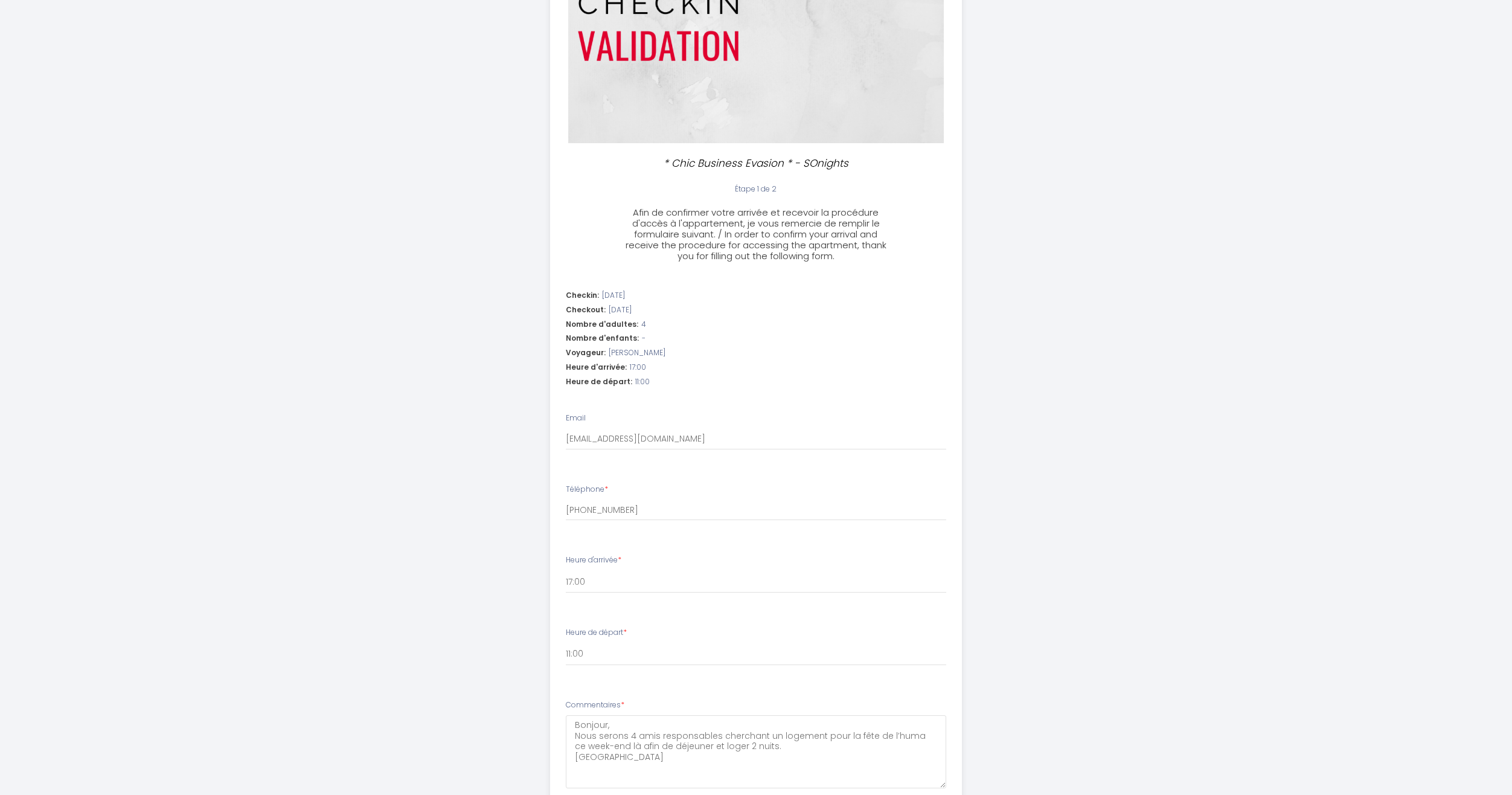
scroll to position [234, 0]
